Goal: Find specific page/section: Find specific page/section

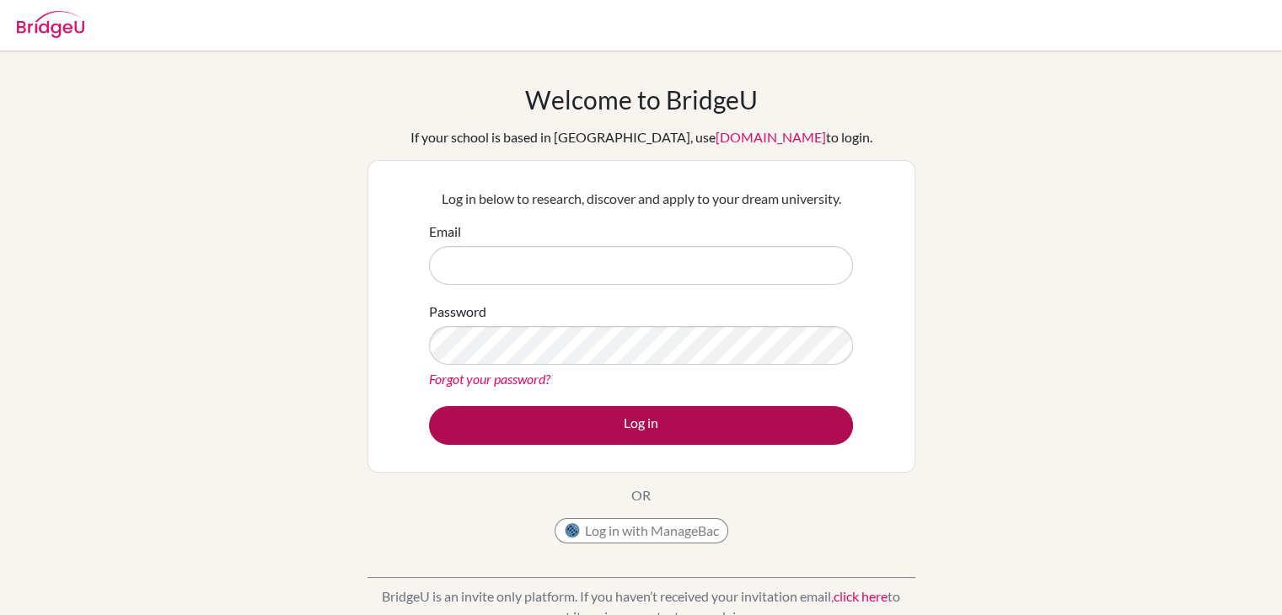
type input "[PERSON_NAME][EMAIL_ADDRESS][PERSON_NAME][DOMAIN_NAME]"
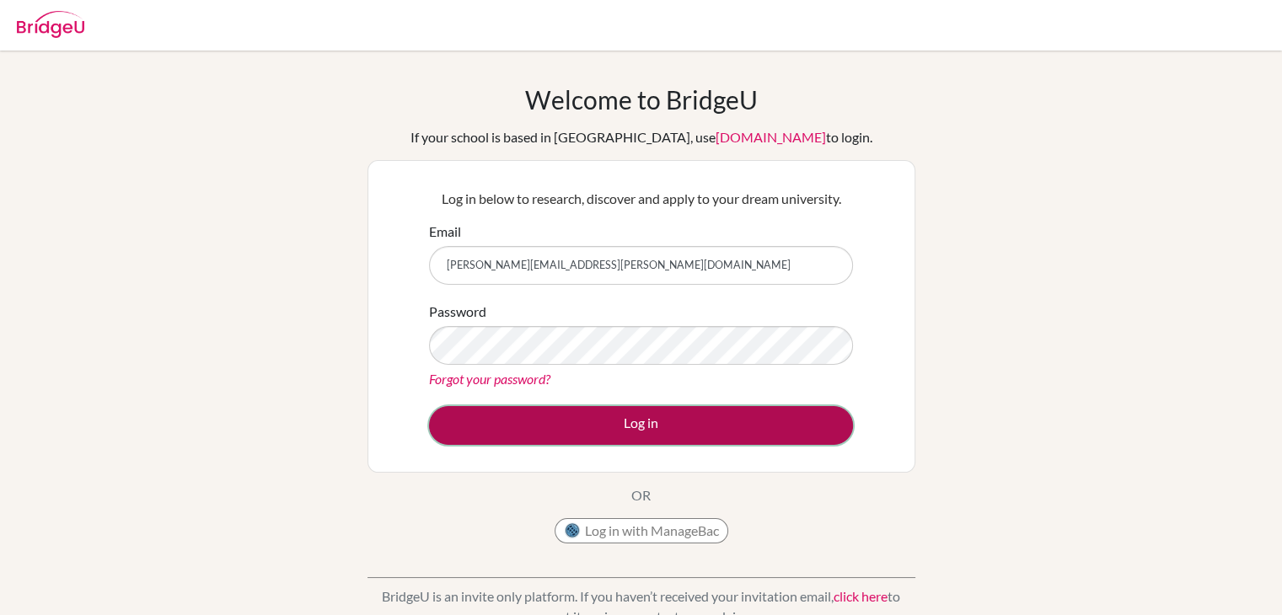
click at [543, 422] on button "Log in" at bounding box center [641, 425] width 424 height 39
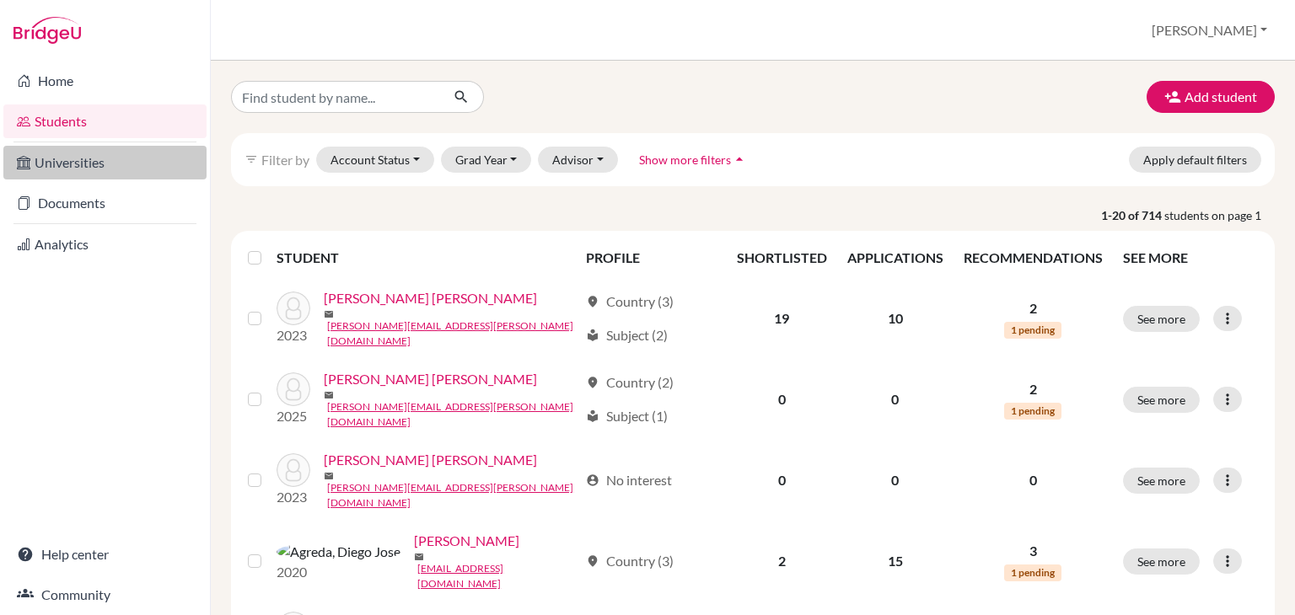
click at [94, 169] on link "Universities" at bounding box center [104, 163] width 203 height 34
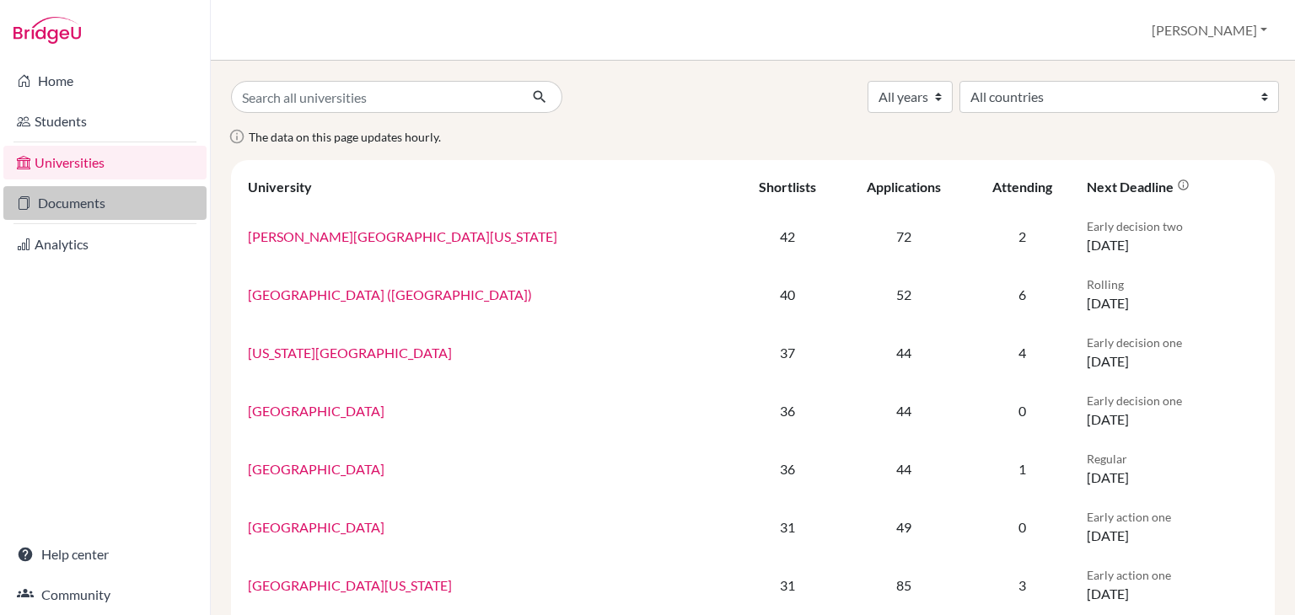
click at [90, 209] on link "Documents" at bounding box center [104, 203] width 203 height 34
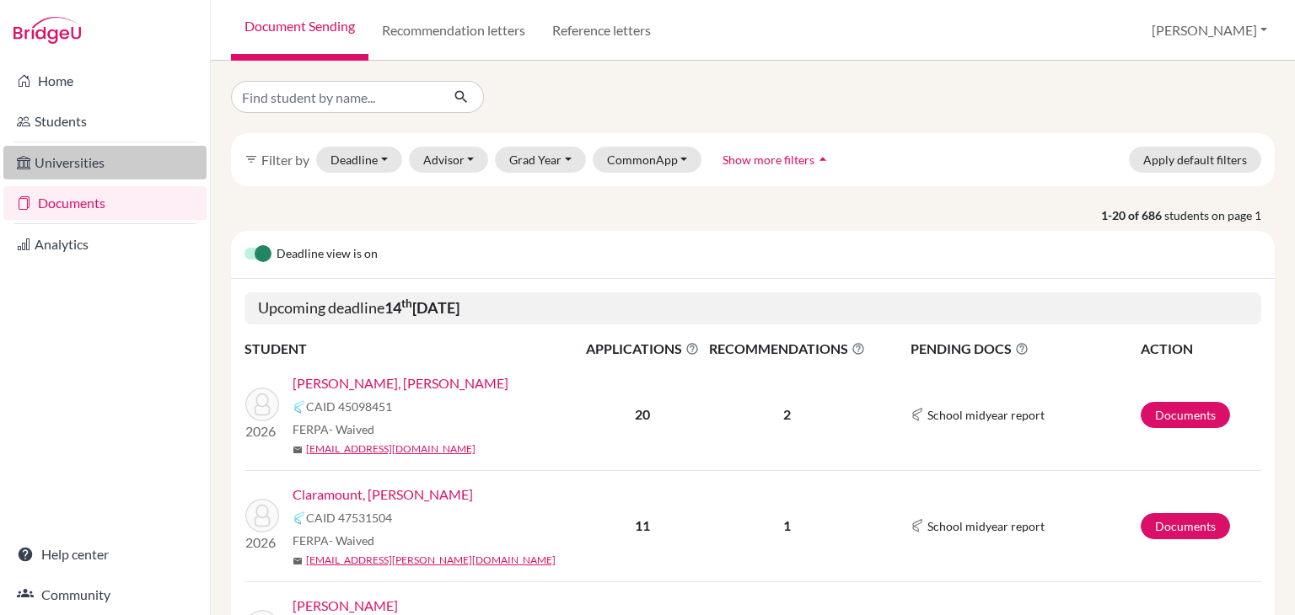
click at [82, 164] on link "Universities" at bounding box center [104, 163] width 203 height 34
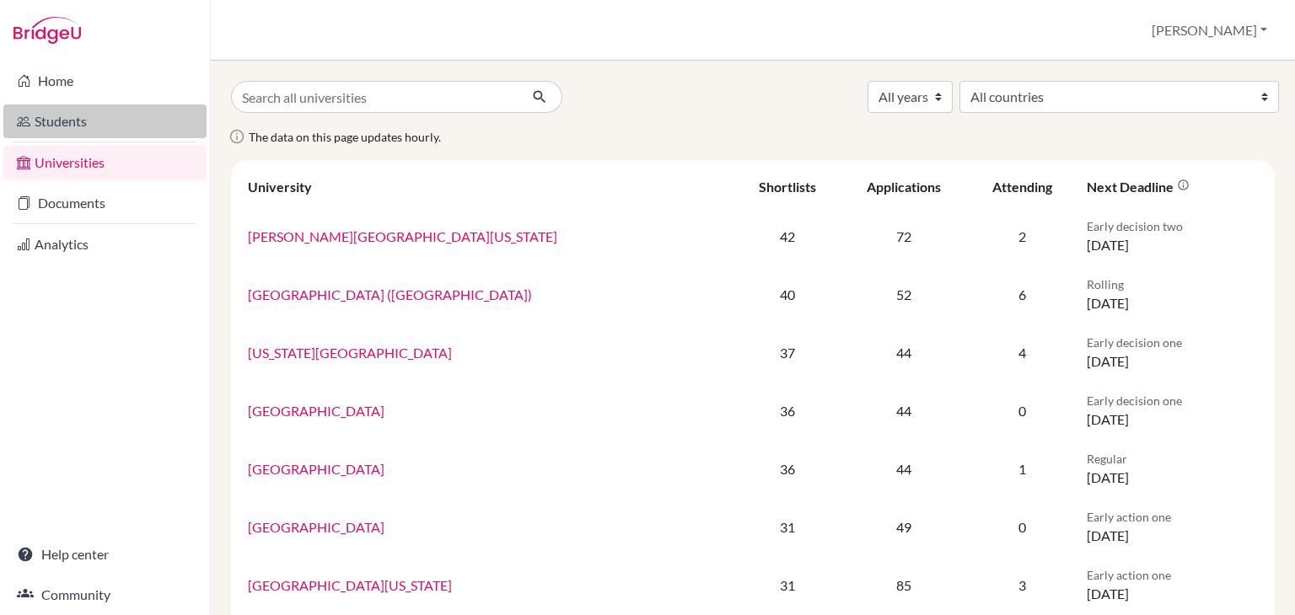
click at [78, 107] on link "Students" at bounding box center [104, 122] width 203 height 34
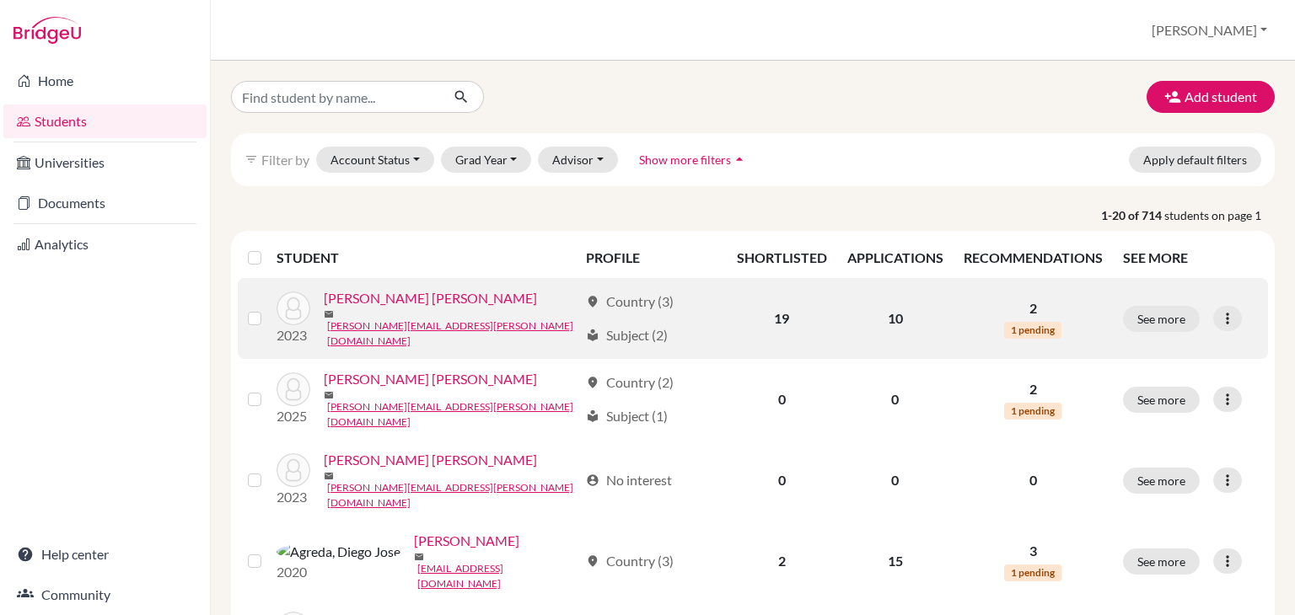
click at [413, 309] on link "[PERSON_NAME] [PERSON_NAME]" at bounding box center [430, 298] width 213 height 20
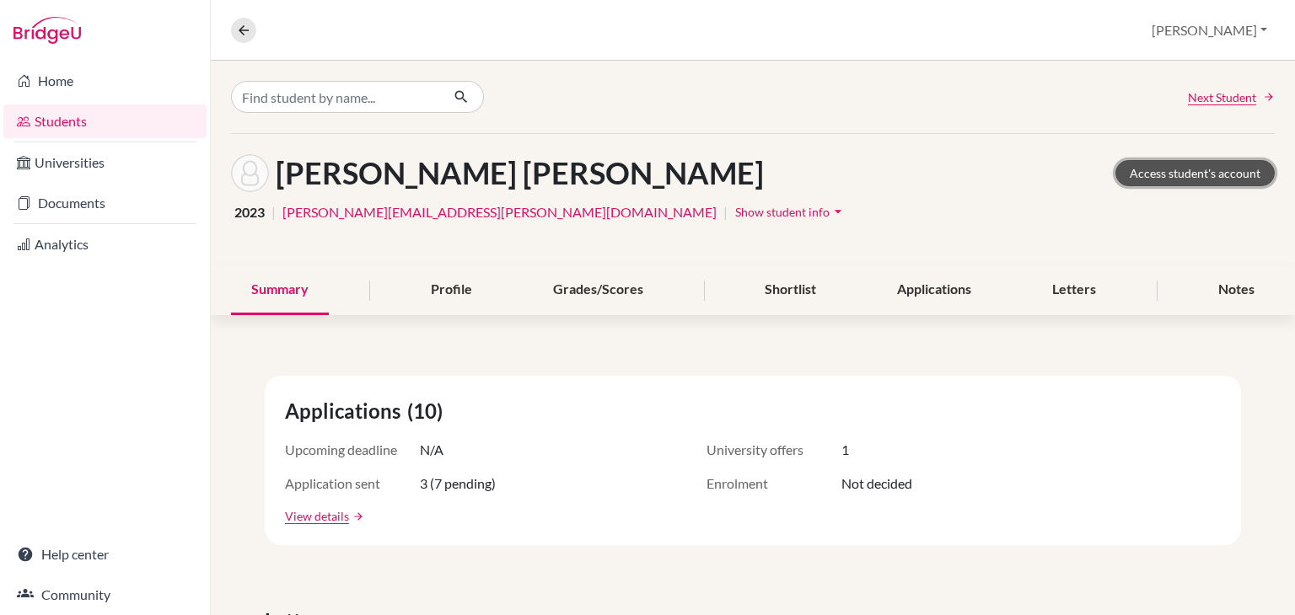
click at [1194, 173] on link "Access student's account" at bounding box center [1194, 173] width 159 height 26
